Goal: Task Accomplishment & Management: Manage account settings

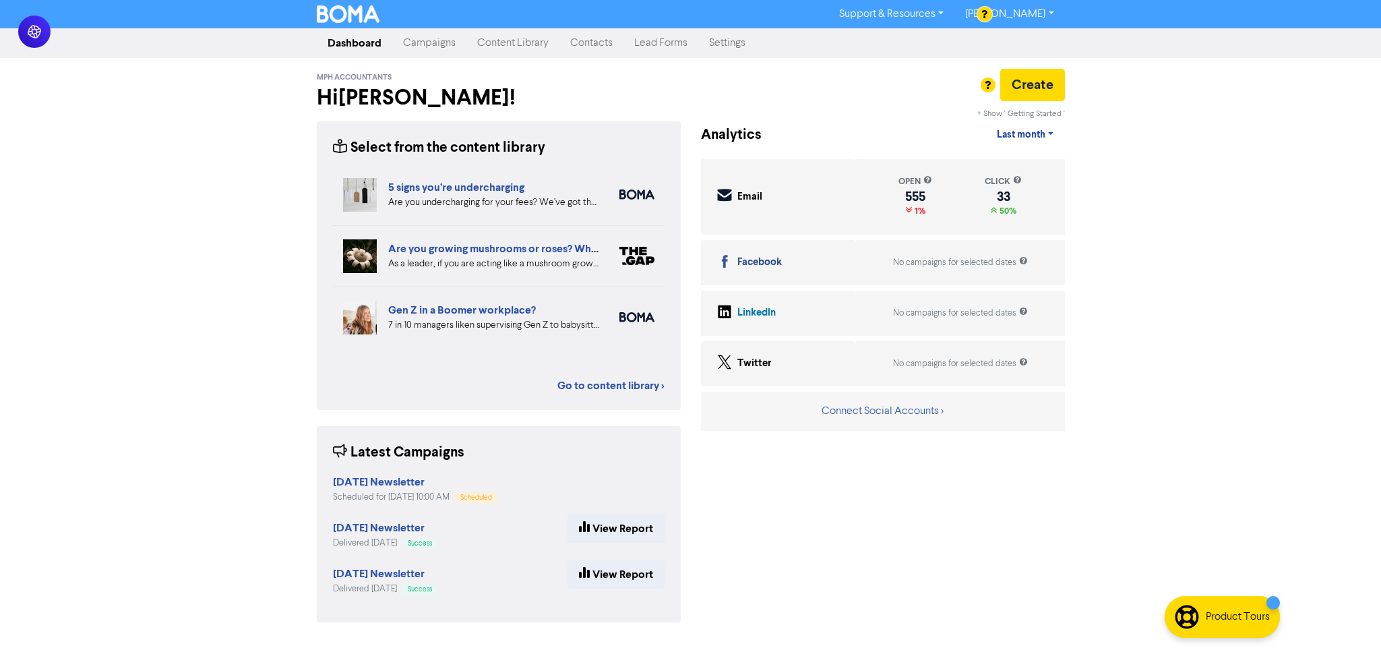
drag, startPoint x: 158, startPoint y: 280, endPoint x: 322, endPoint y: 164, distance: 200.8
click at [158, 280] on div "Support & Resources Video Tutorials FAQ & Guides Marketing Education [PERSON_NA…" at bounding box center [690, 324] width 1381 height 648
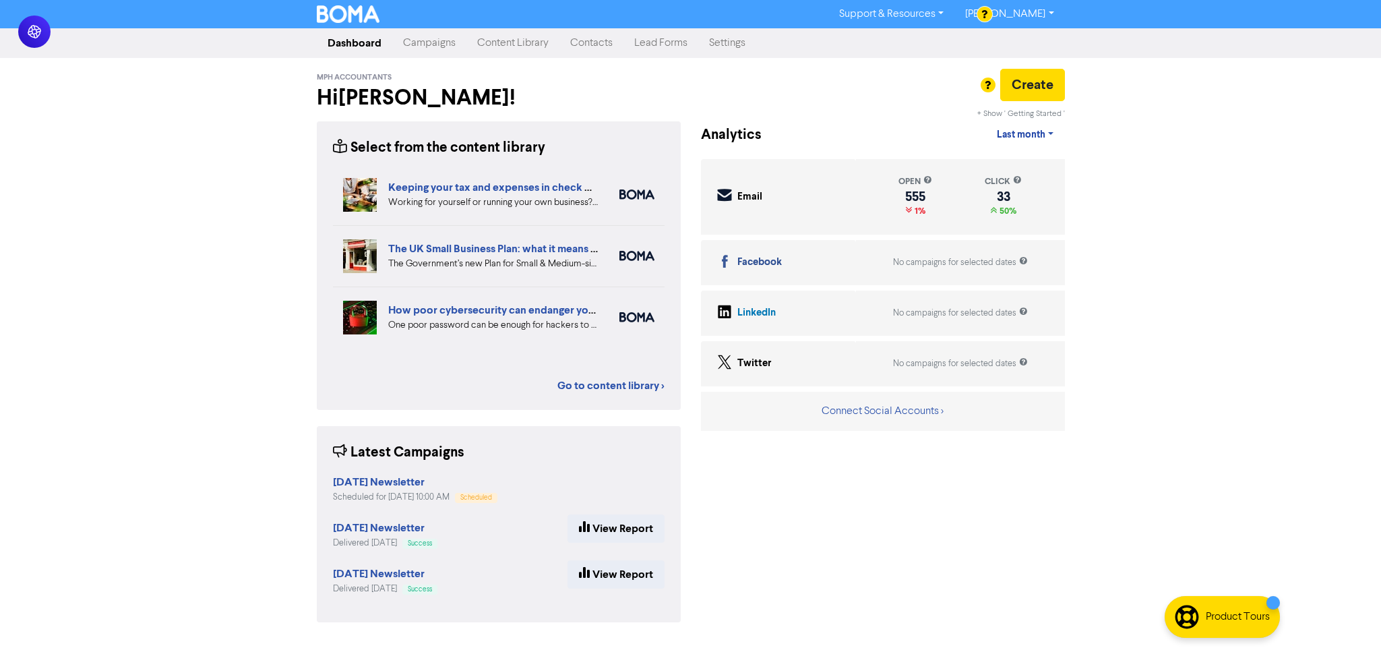
click at [1216, 332] on div "Support & Resources Video Tutorials FAQ & Guides Marketing Education [PERSON_NA…" at bounding box center [690, 324] width 1381 height 648
click at [235, 285] on div "Support & Resources Video Tutorials FAQ & Guides Marketing Education [PERSON_NA…" at bounding box center [690, 324] width 1381 height 648
click at [431, 49] on link "Campaigns" at bounding box center [429, 43] width 74 height 27
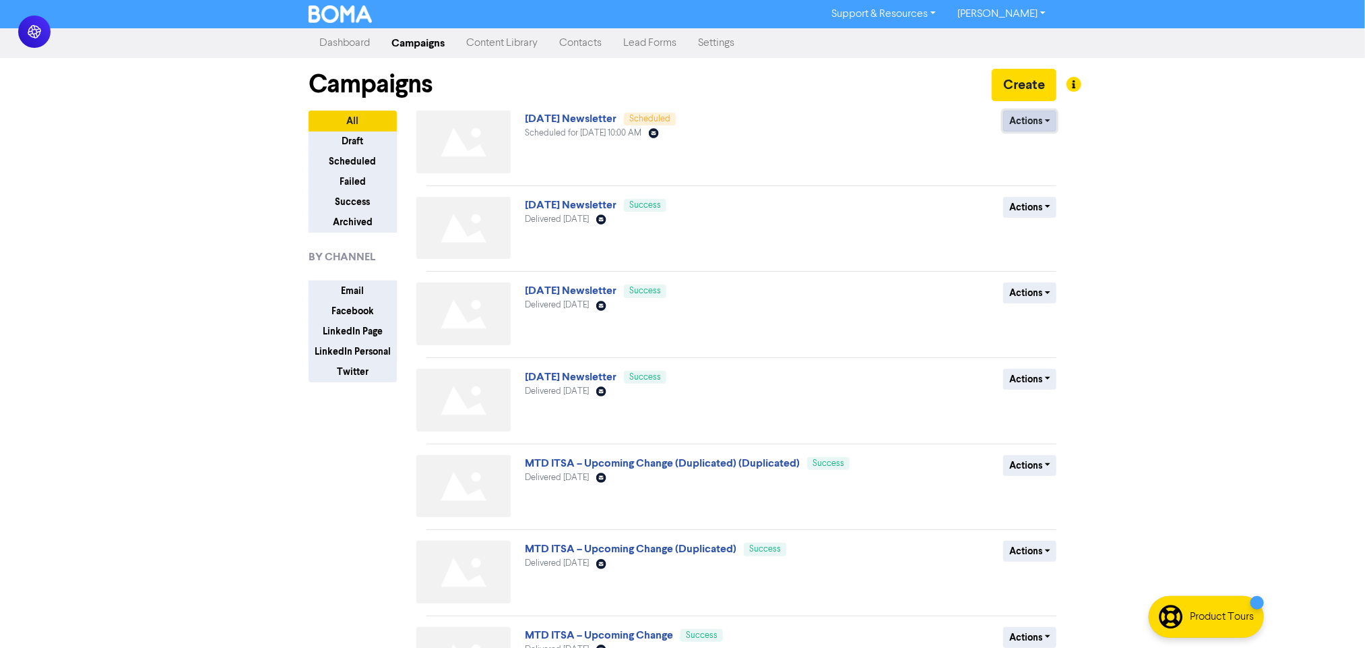
click at [1021, 121] on button "Actions" at bounding box center [1030, 121] width 53 height 21
click at [1240, 129] on div "Support & Resources Video Tutorials FAQ & Guides Marketing Education [PERSON_NA…" at bounding box center [682, 324] width 1365 height 648
click at [598, 117] on link "[DATE] Newsletter" at bounding box center [571, 118] width 92 height 13
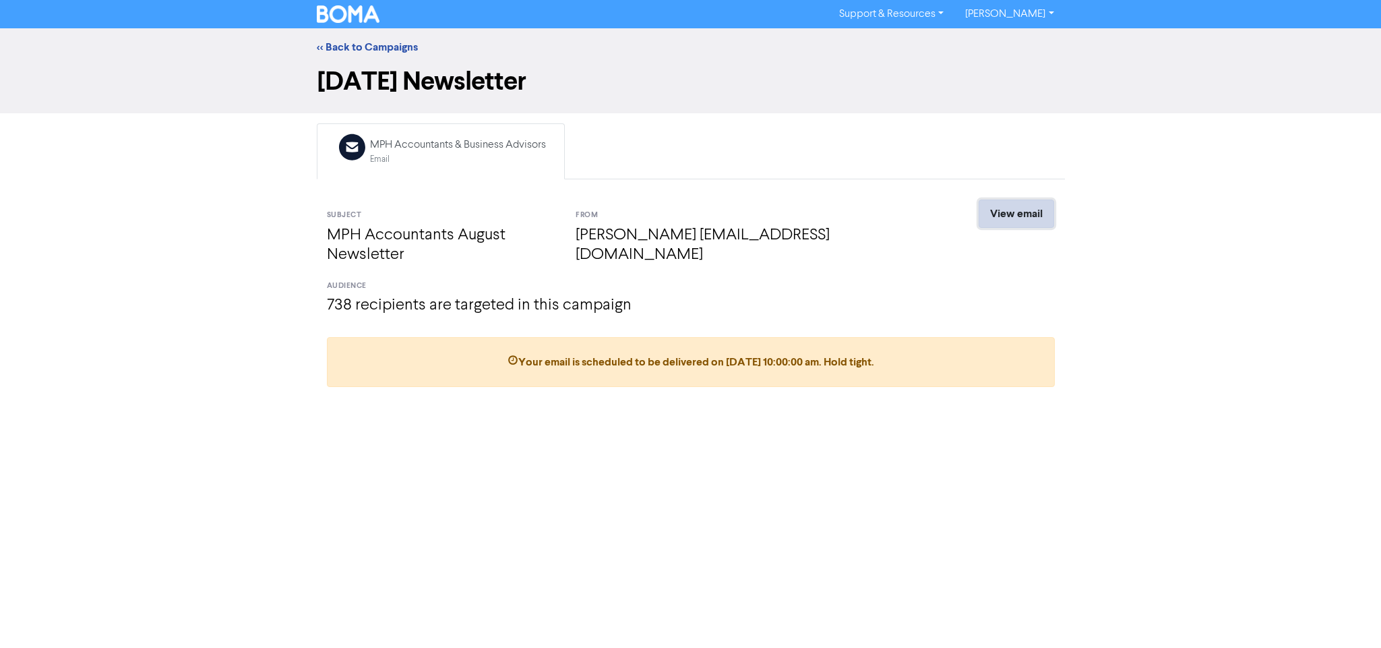
click at [1025, 213] on link "View email" at bounding box center [1016, 213] width 75 height 28
